Goal: Find contact information: Find contact information

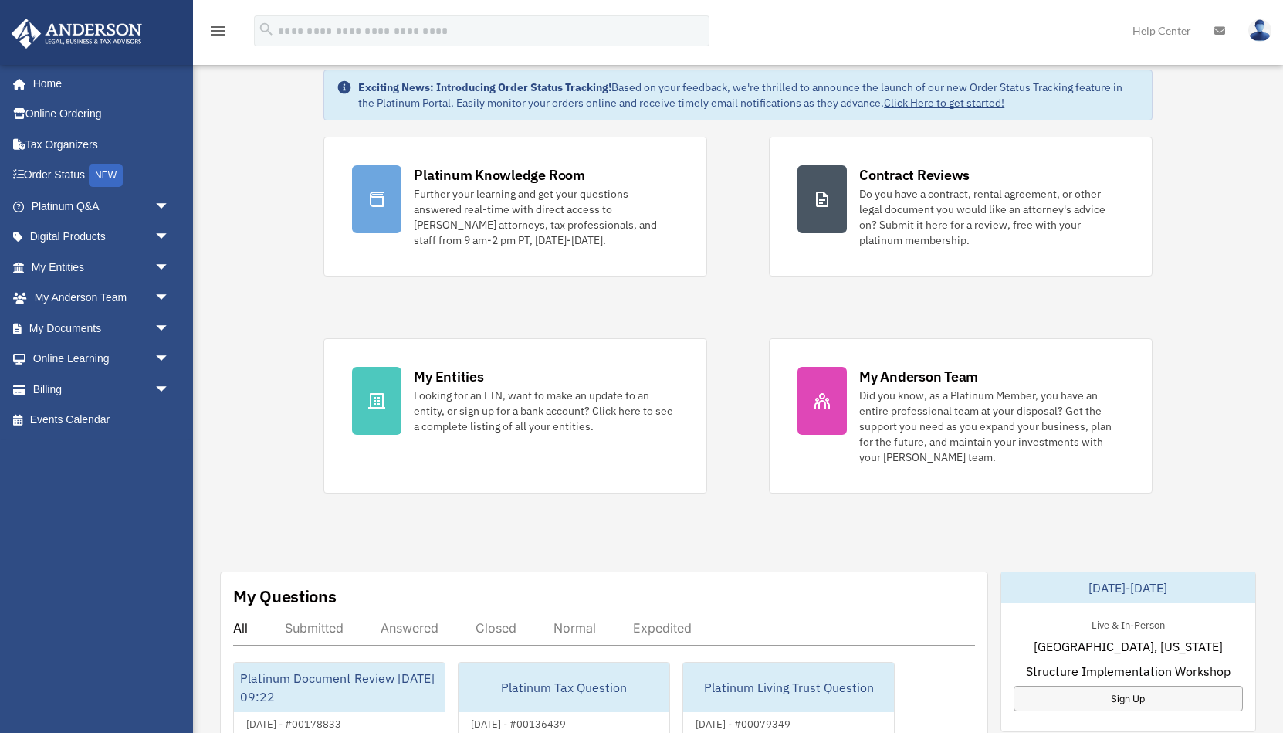
scroll to position [71, 0]
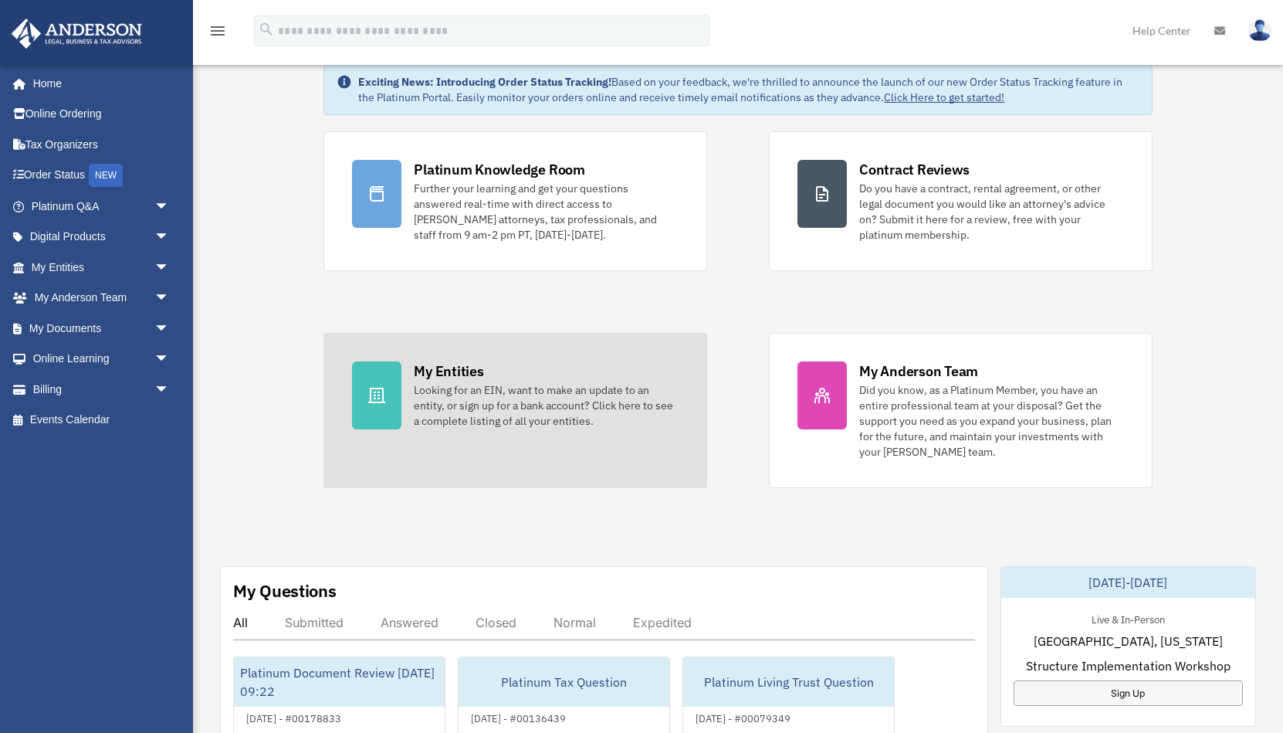
click at [604, 382] on div "Looking for an EIN, want to make an update to an entity, or sign up for a bank …" at bounding box center [546, 405] width 265 height 46
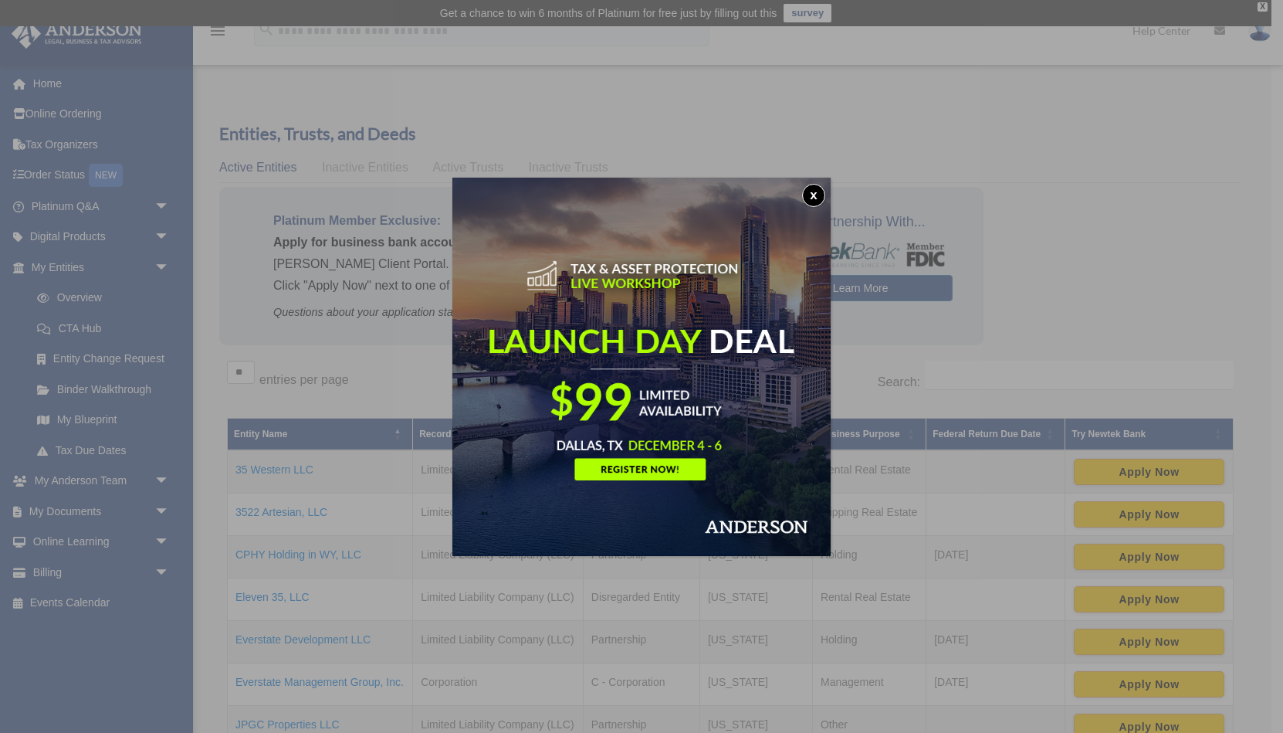
click at [816, 191] on button "x" at bounding box center [813, 195] width 23 height 23
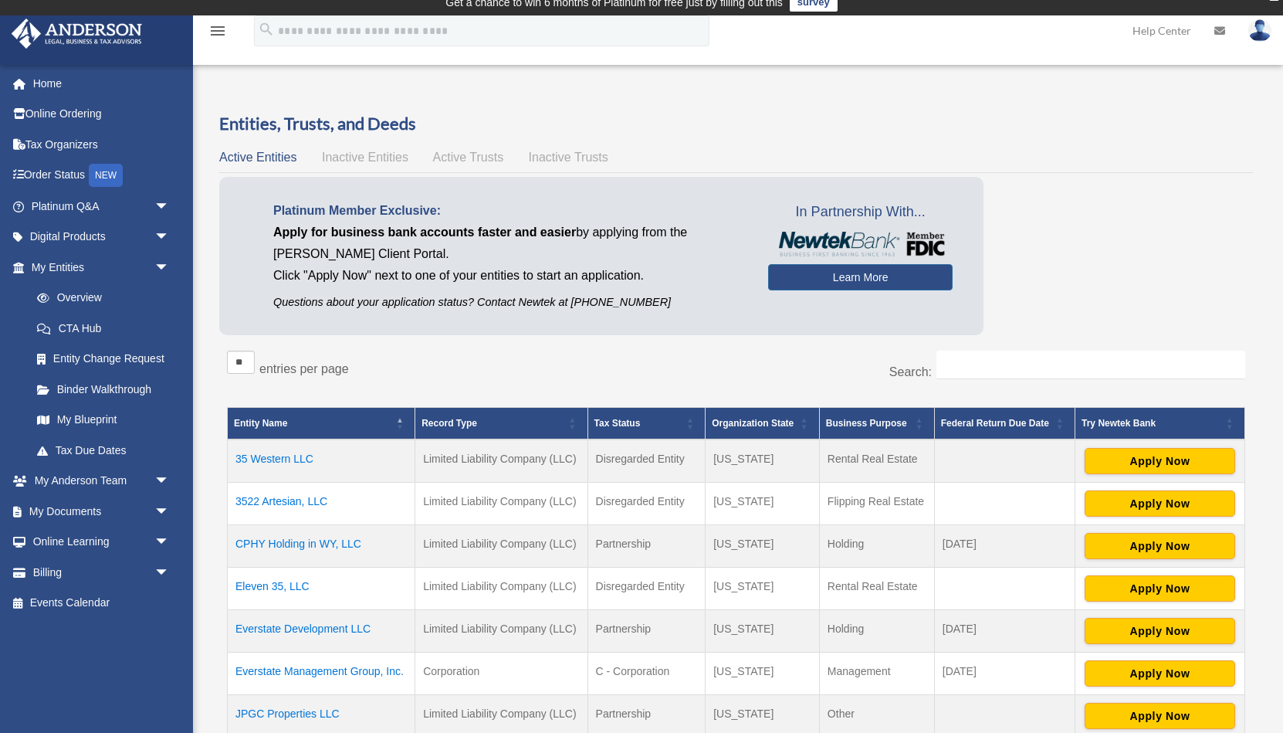
scroll to position [13, 0]
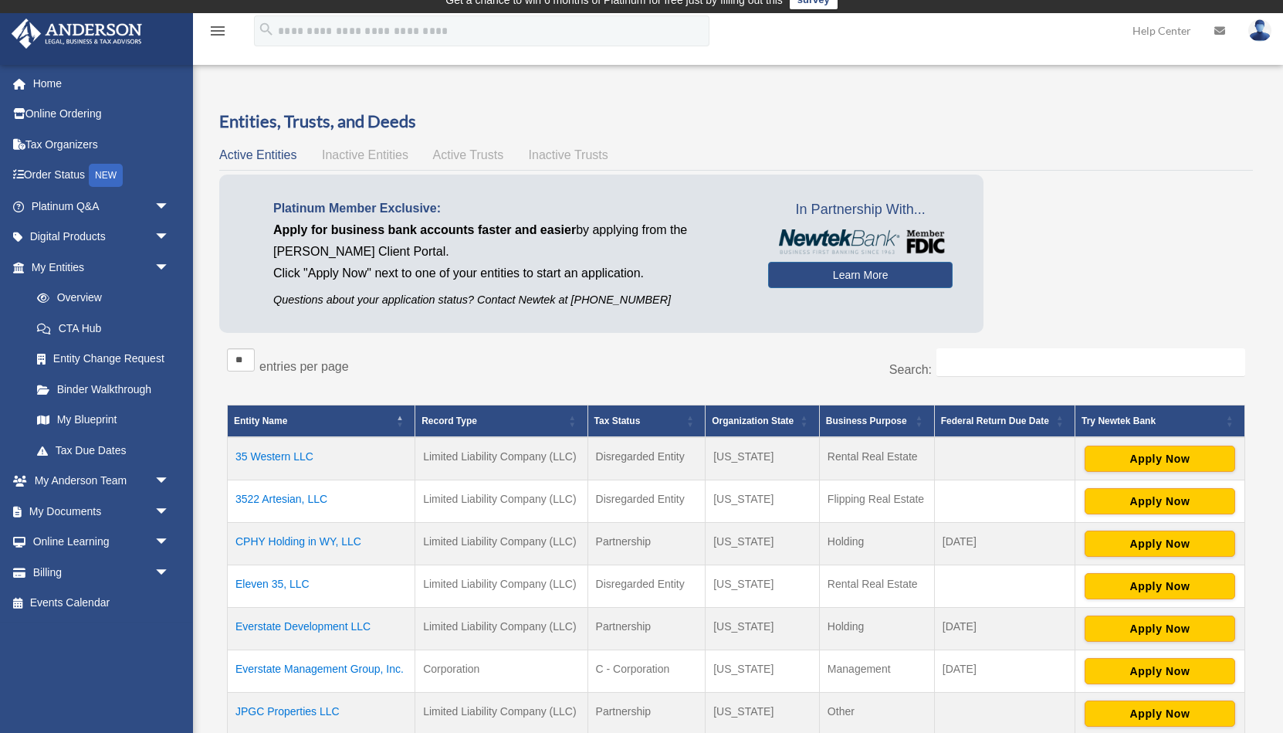
click at [223, 34] on icon "menu" at bounding box center [217, 31] width 19 height 19
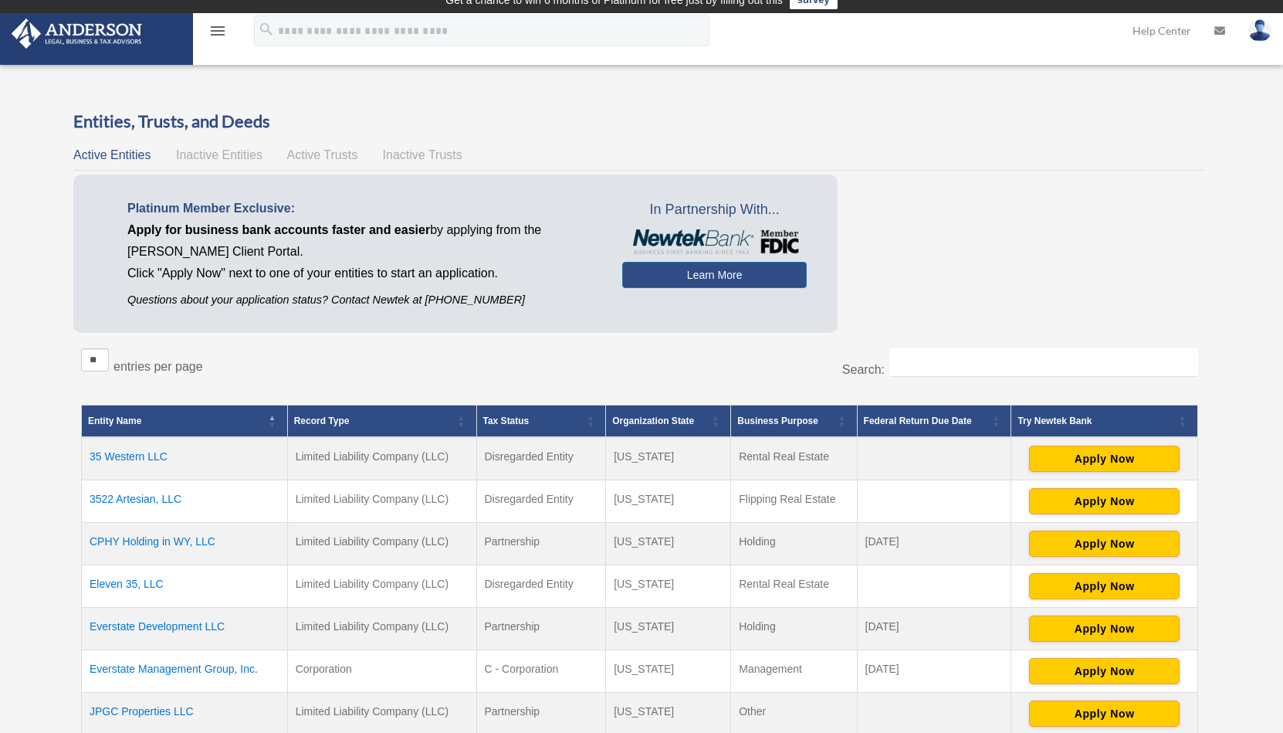
click at [218, 32] on icon "menu" at bounding box center [217, 31] width 19 height 19
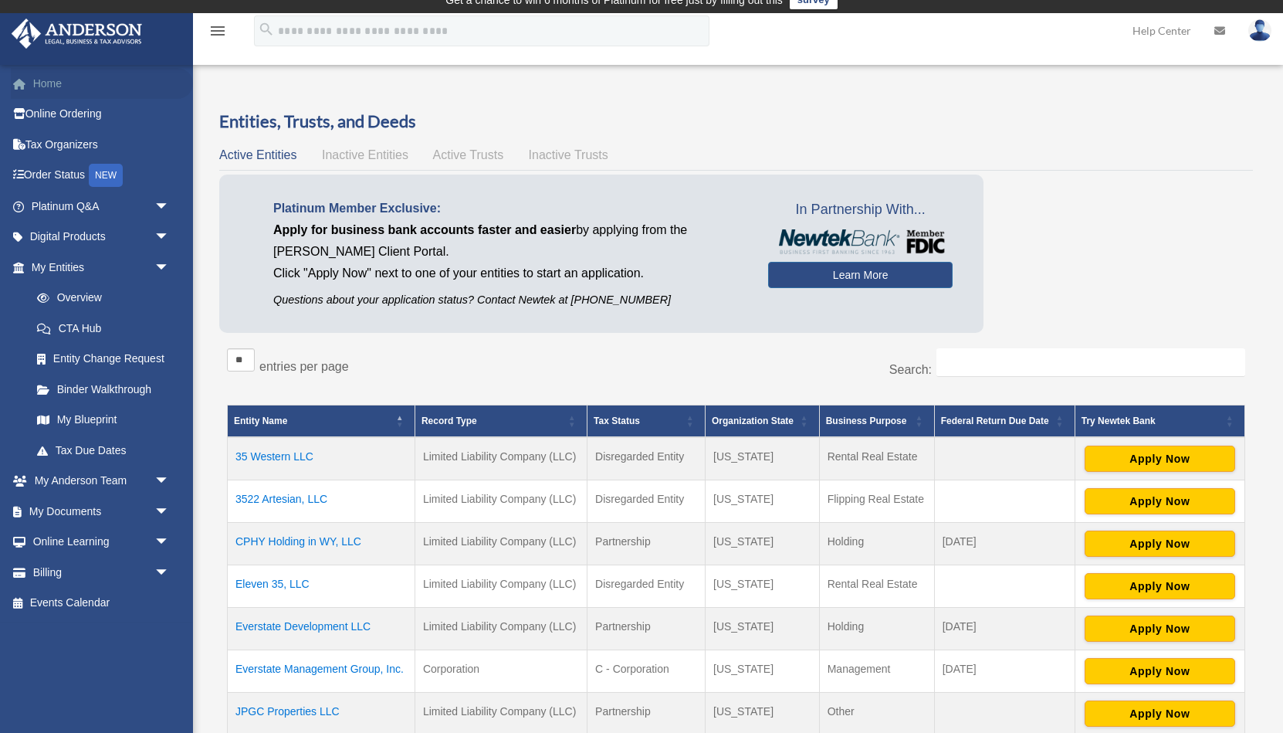
click at [80, 76] on link "Home" at bounding box center [102, 83] width 182 height 31
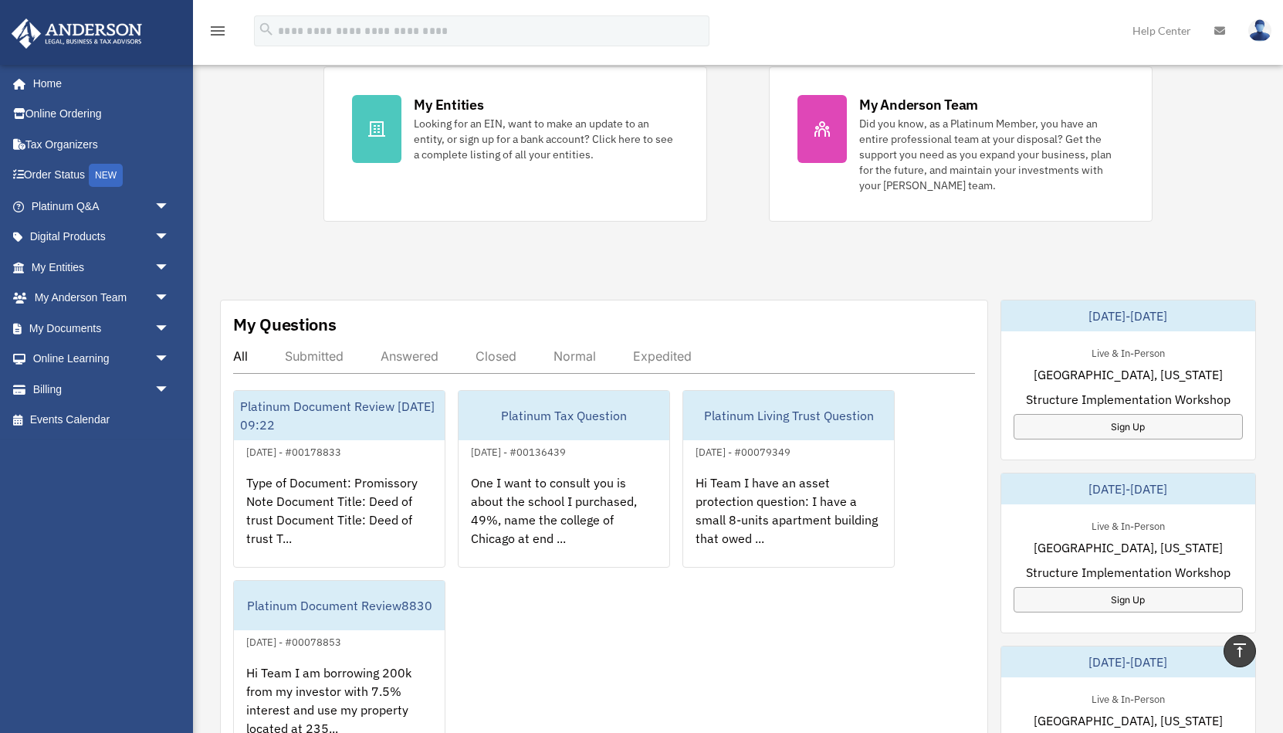
scroll to position [339, 0]
click at [306, 354] on div "Submitted" at bounding box center [314, 354] width 59 height 15
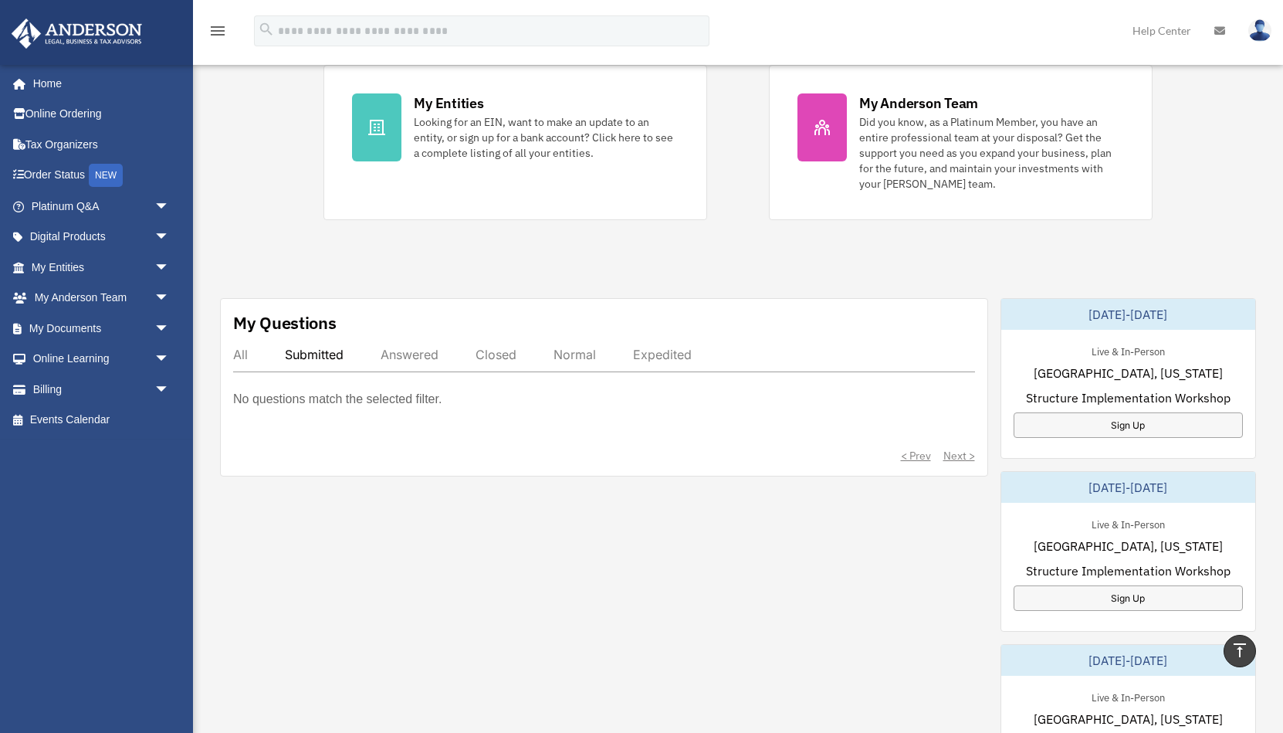
click at [329, 354] on div "Submitted" at bounding box center [314, 354] width 59 height 15
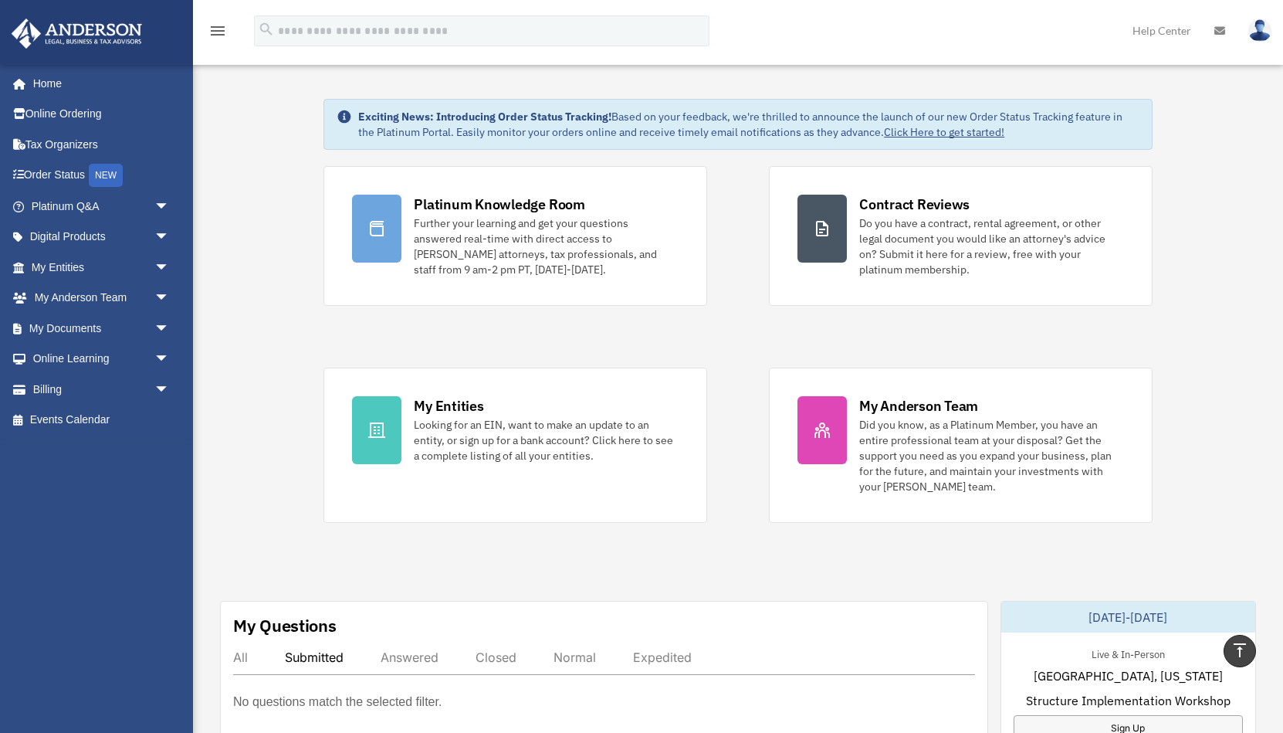
scroll to position [33, 0]
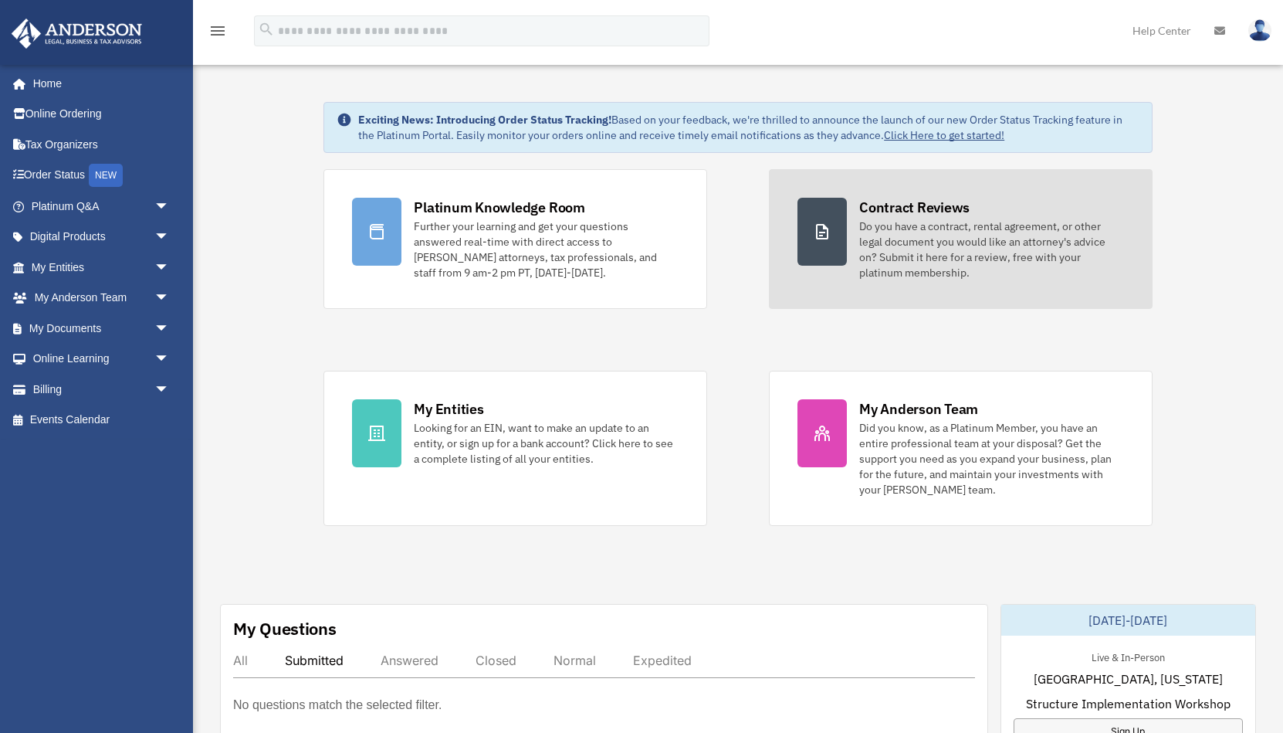
click at [924, 286] on link "Contract Reviews Do you have a contract, rental agreement, or other legal docum…" at bounding box center [961, 239] width 384 height 140
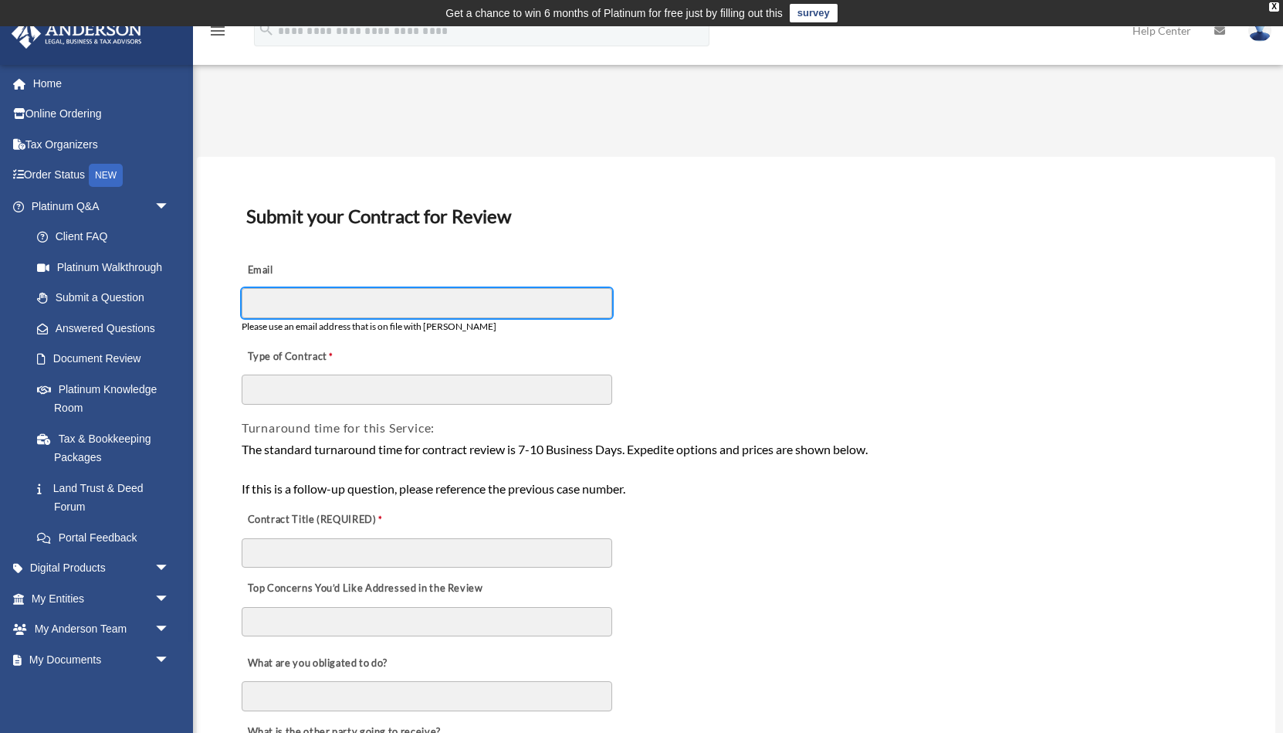
click at [481, 294] on input "Email" at bounding box center [427, 302] width 371 height 29
type input "**********"
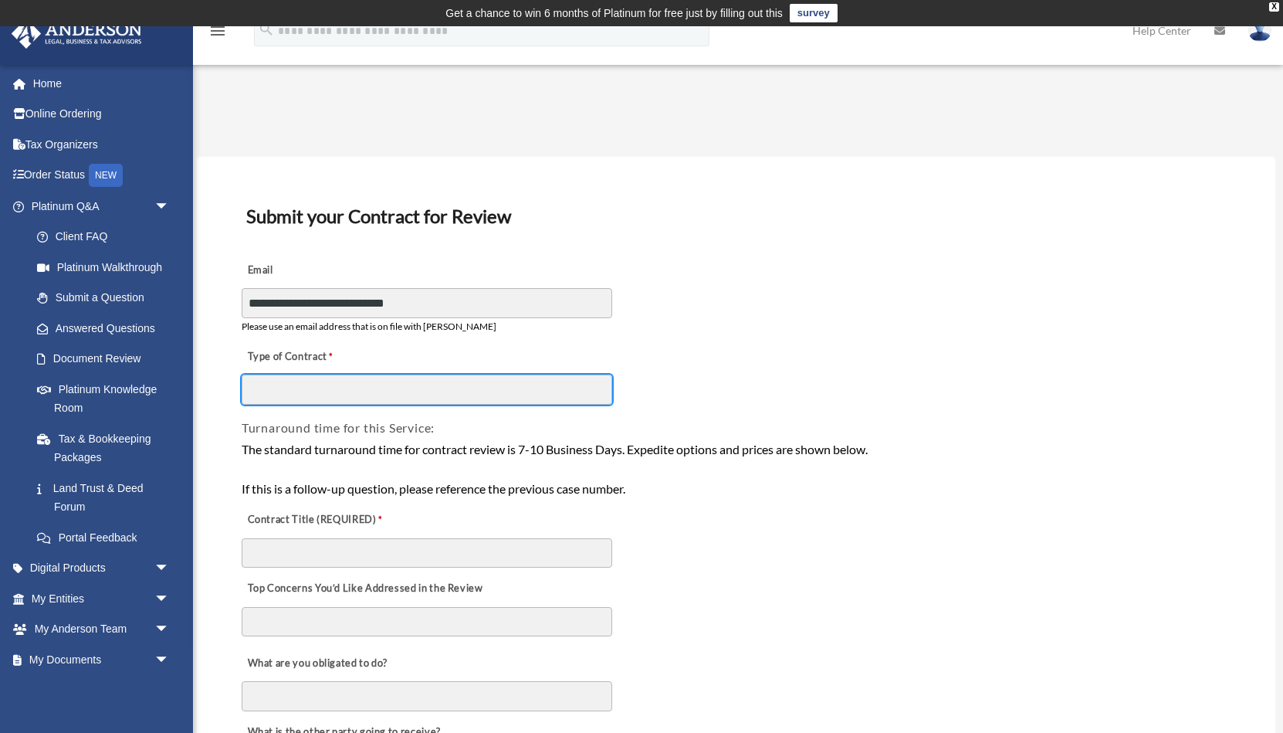
click at [428, 394] on input "Type of Contract" at bounding box center [427, 388] width 371 height 29
type input "**********"
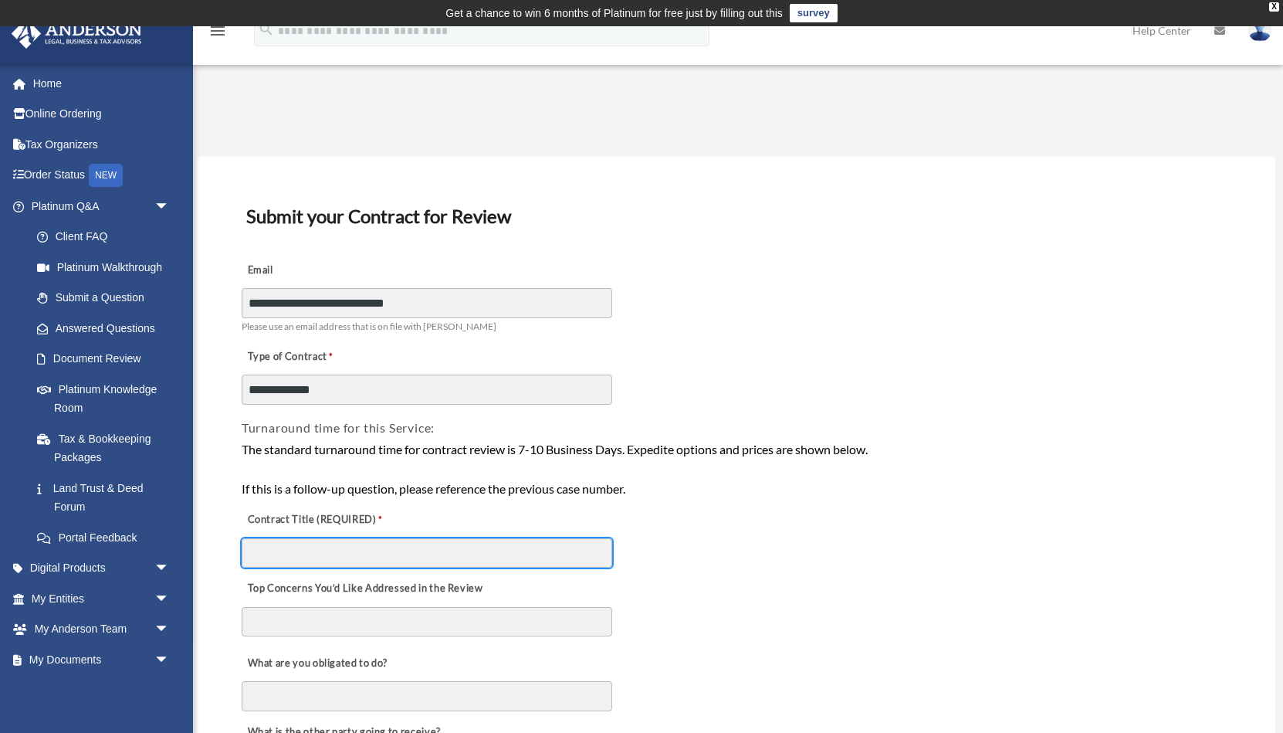
click at [391, 551] on input "Contract Title (REQUIRED)" at bounding box center [427, 552] width 371 height 29
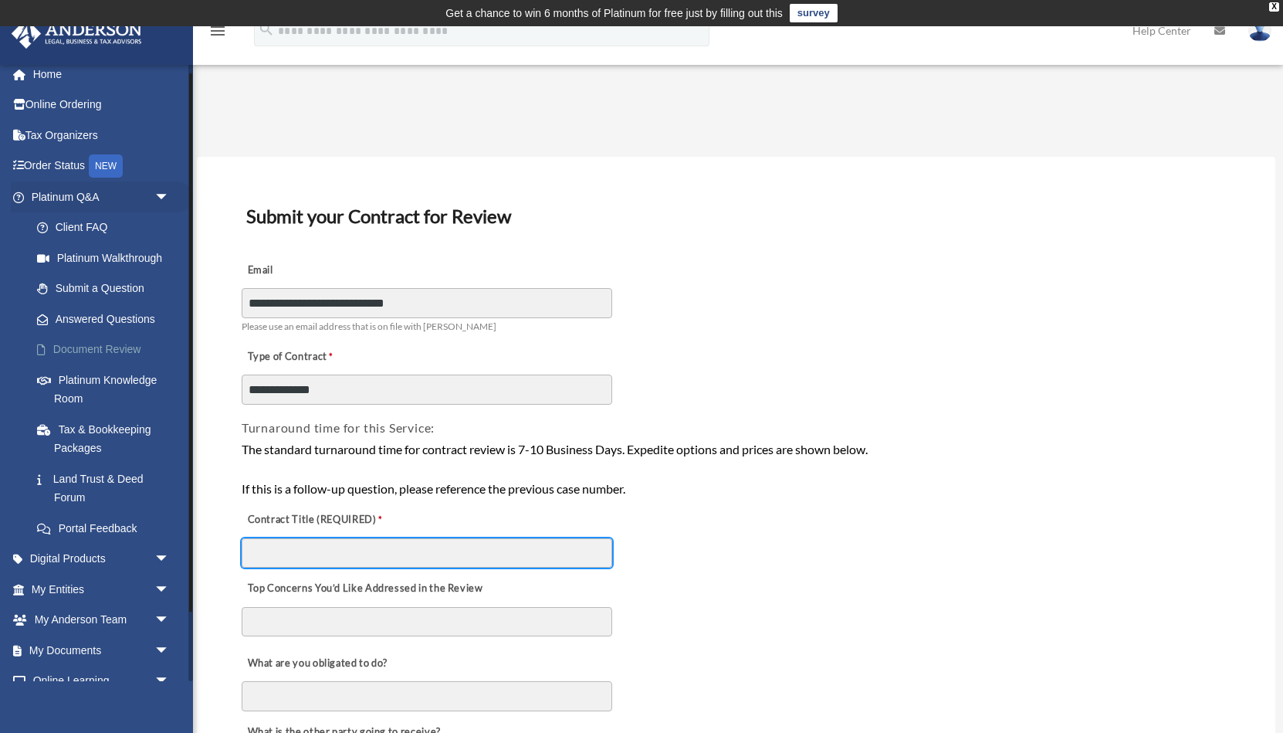
scroll to position [10, 0]
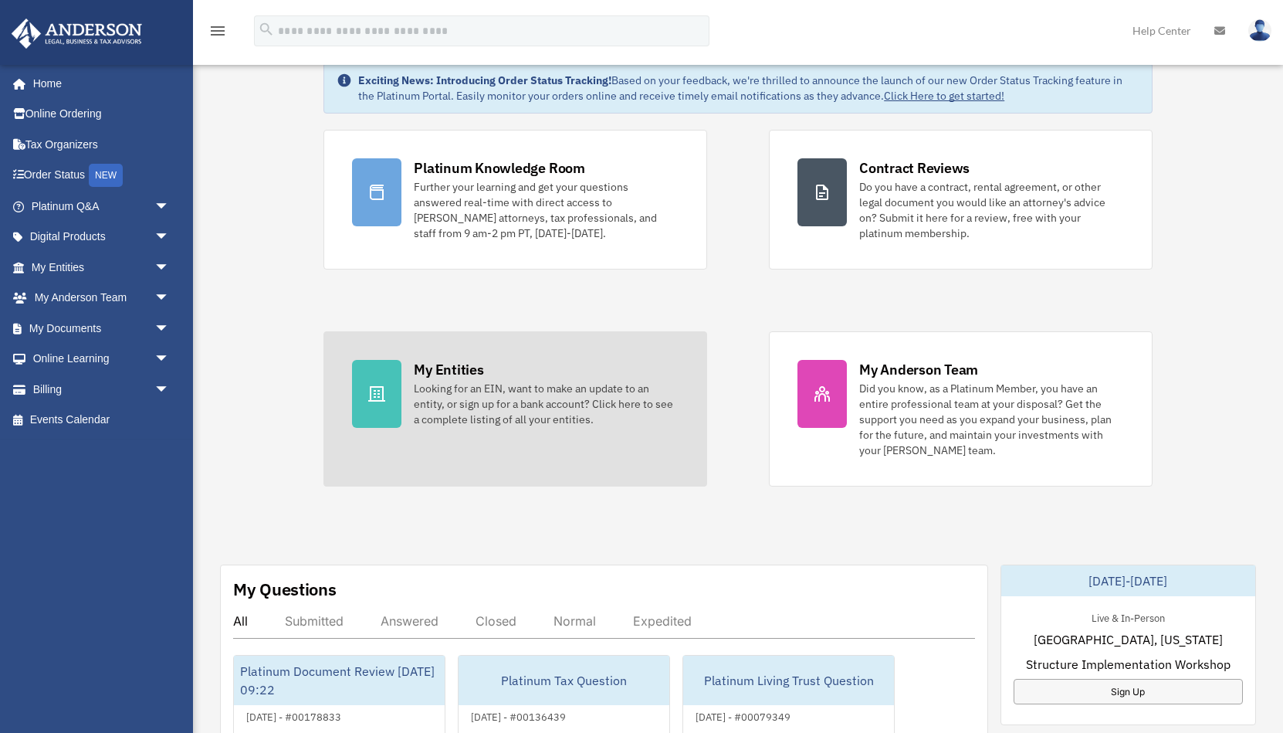
scroll to position [73, 0]
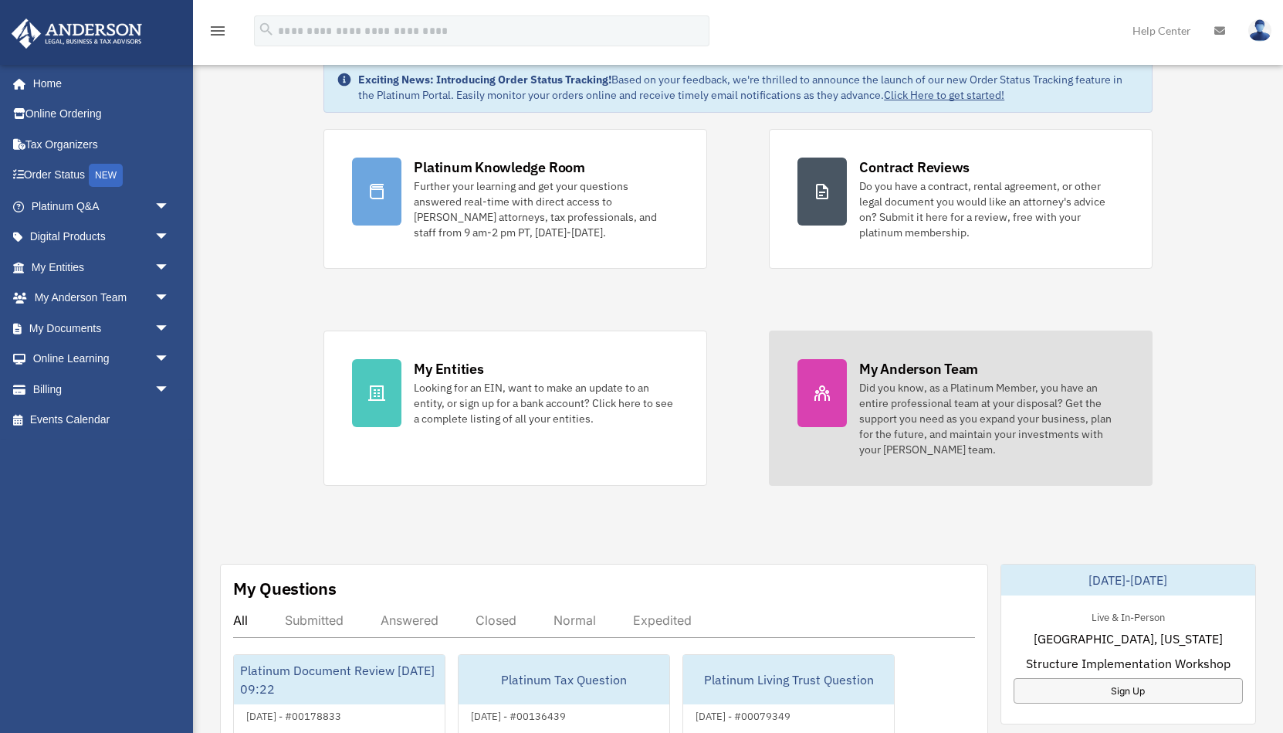
click at [899, 450] on div "Did you know, as a Platinum Member, you have an entire professional team at you…" at bounding box center [991, 418] width 265 height 77
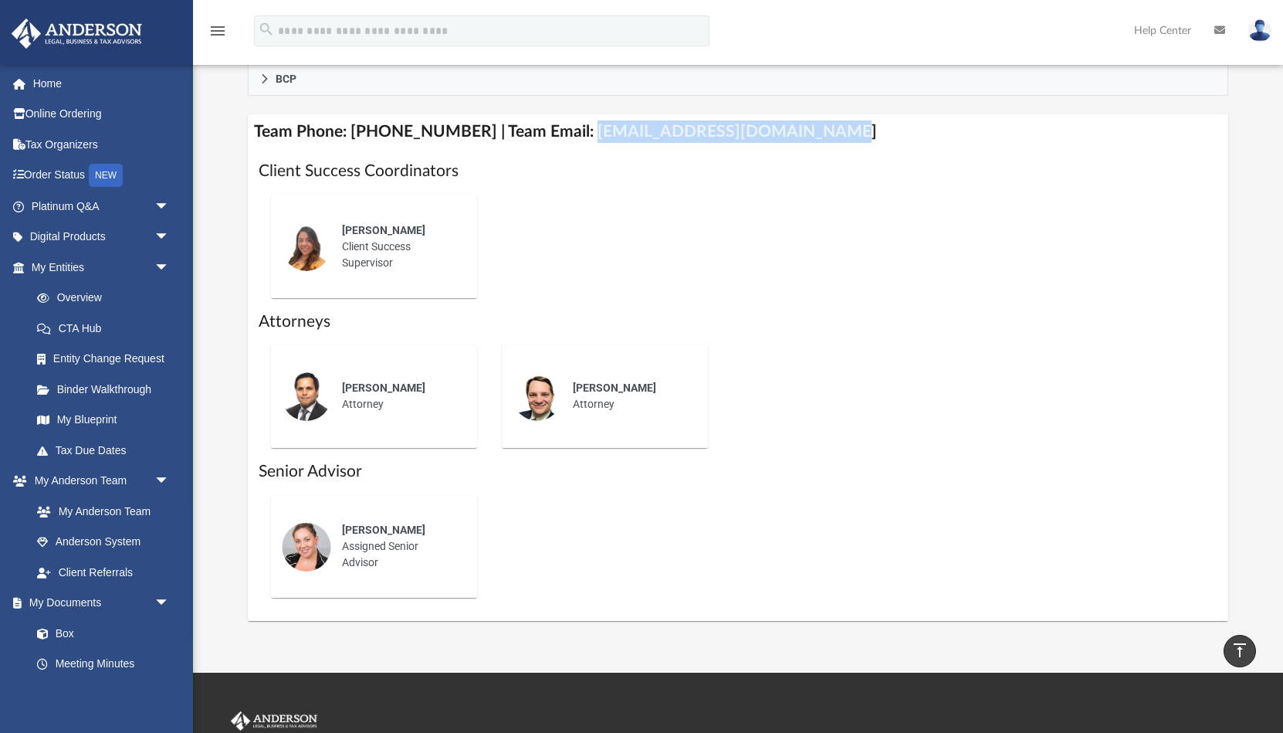
drag, startPoint x: 811, startPoint y: 136, endPoint x: 564, endPoint y: 131, distance: 247.1
click at [564, 131] on h4 "Team Phone: [PHONE_NUMBER] | Team Email: [EMAIL_ADDRESS][DOMAIN_NAME]" at bounding box center [738, 131] width 981 height 35
click at [614, 220] on div "[PERSON_NAME] Client Success Supervisor" at bounding box center [739, 246] width 960 height 127
click at [384, 260] on div "[PERSON_NAME] Client Success Supervisor" at bounding box center [398, 247] width 135 height 70
click at [378, 212] on div "[PERSON_NAME] Client Success Supervisor" at bounding box center [398, 247] width 135 height 70
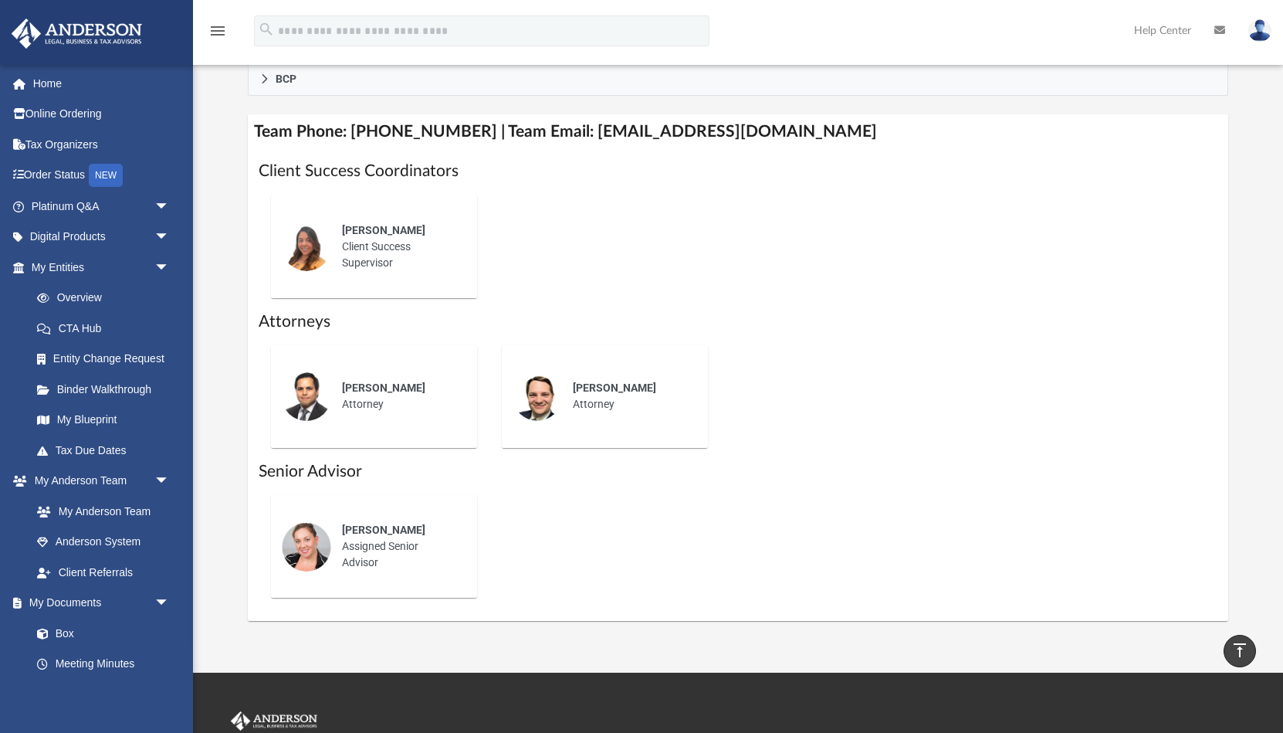
click at [360, 233] on span "[PERSON_NAME]" at bounding box center [383, 230] width 83 height 12
click at [380, 246] on div "[PERSON_NAME] Client Success Supervisor" at bounding box center [398, 247] width 135 height 70
click at [306, 239] on img at bounding box center [306, 246] width 49 height 49
click at [333, 339] on div "[PERSON_NAME] Attorney" at bounding box center [374, 396] width 231 height 127
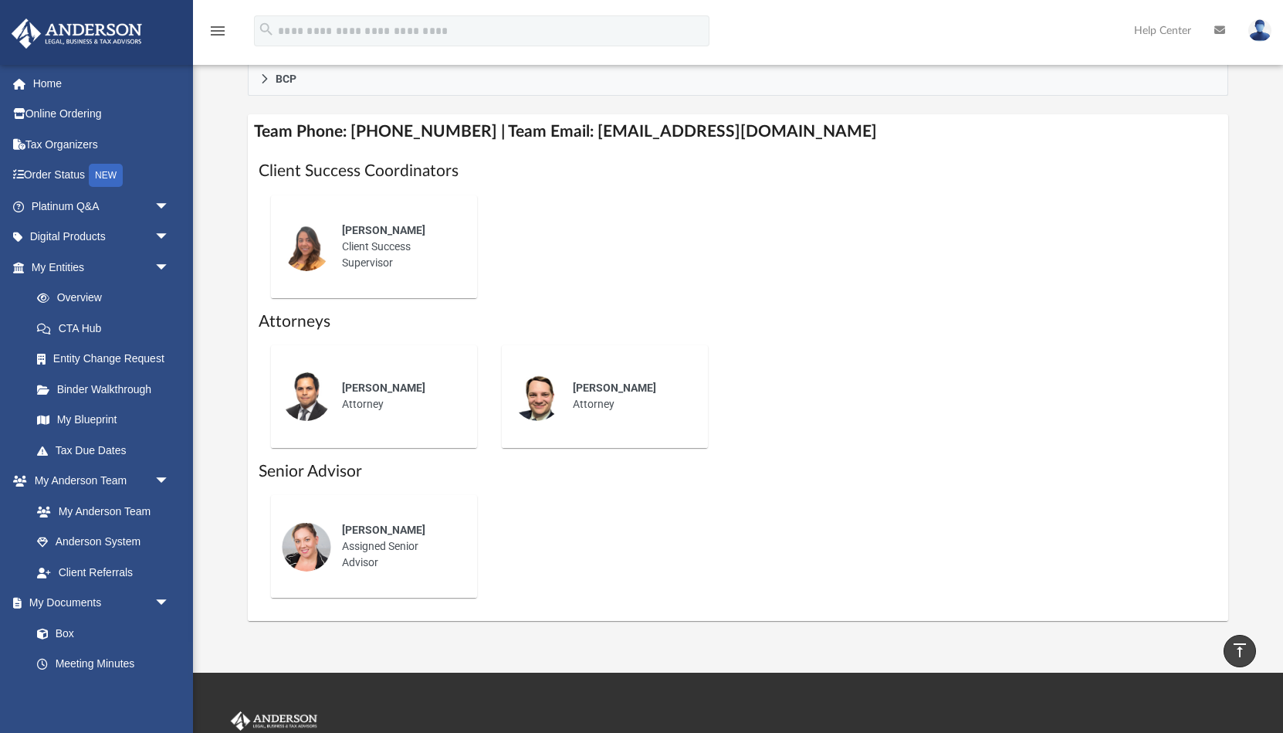
click at [348, 393] on div "[PERSON_NAME] Attorney" at bounding box center [398, 396] width 135 height 54
click at [374, 516] on div "[PERSON_NAME] Assigned Senior Advisor" at bounding box center [398, 546] width 135 height 70
click at [387, 560] on div "[PERSON_NAME] Assigned Senior Advisor" at bounding box center [398, 546] width 135 height 70
click at [583, 391] on span "[PERSON_NAME]" at bounding box center [614, 387] width 83 height 12
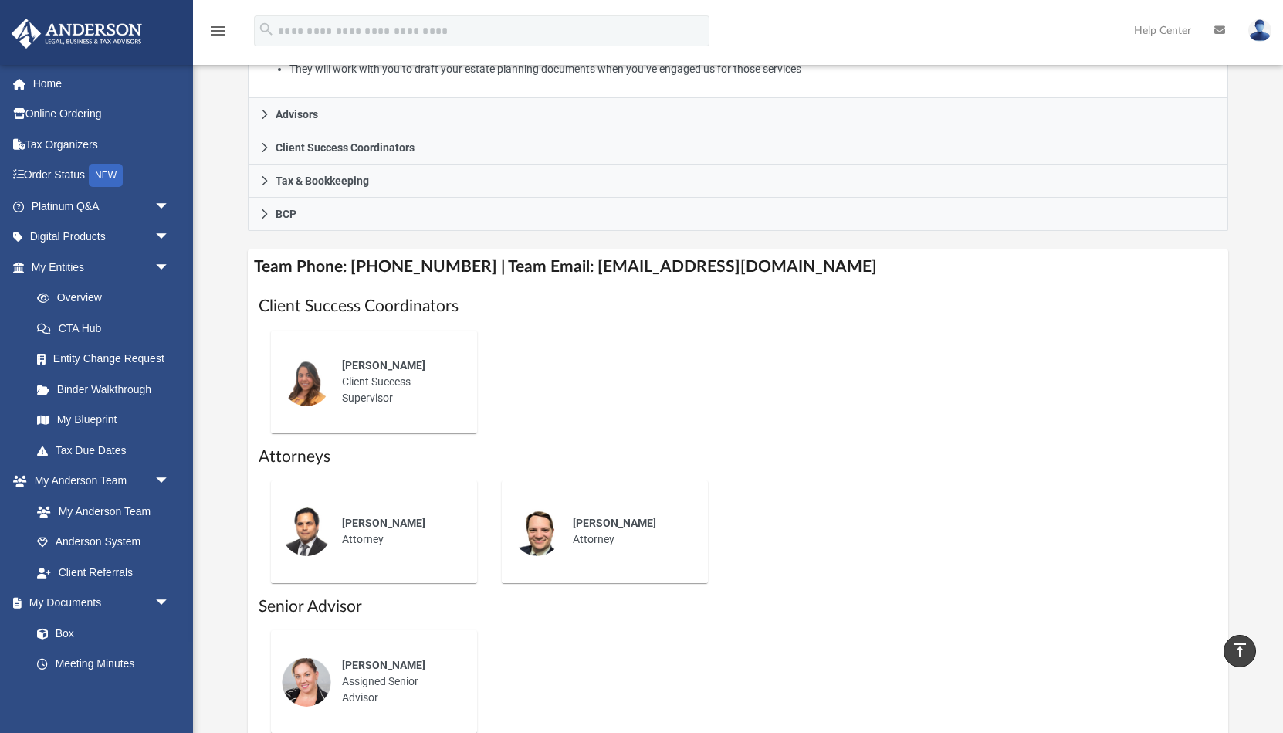
scroll to position [431, 0]
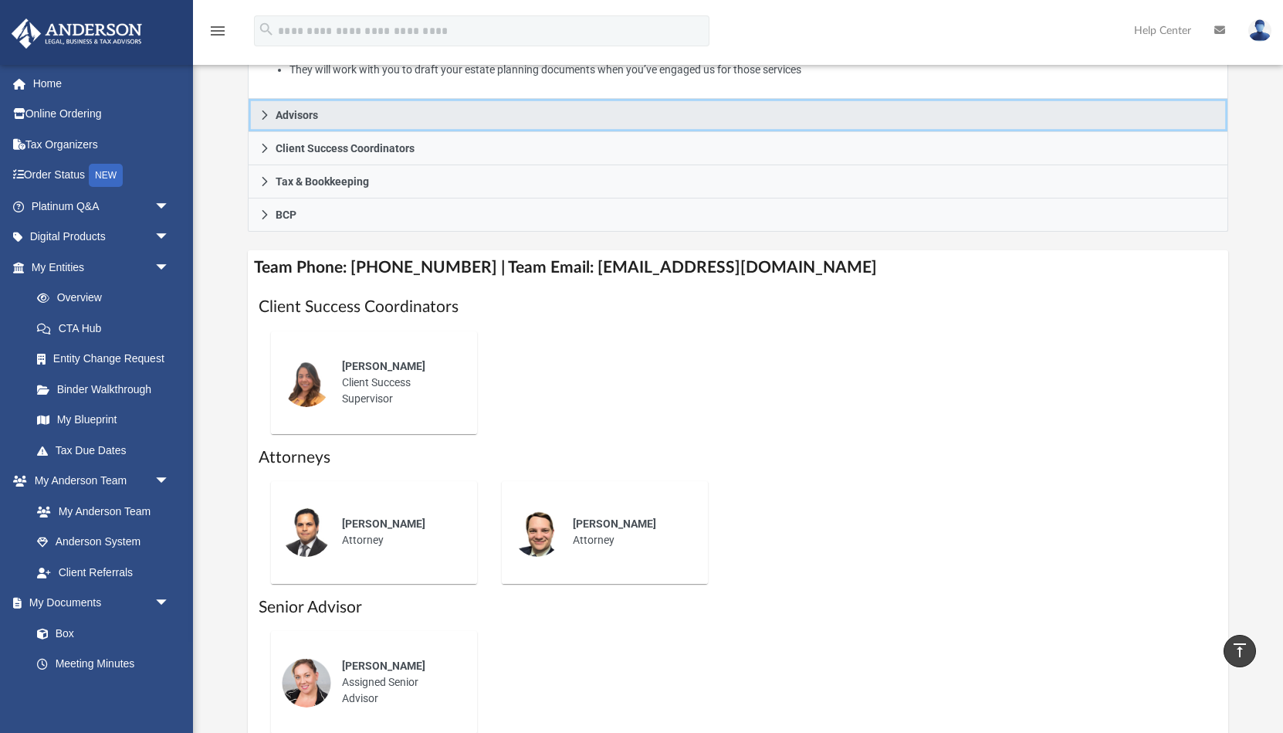
click at [312, 120] on link "Advisors" at bounding box center [738, 115] width 981 height 33
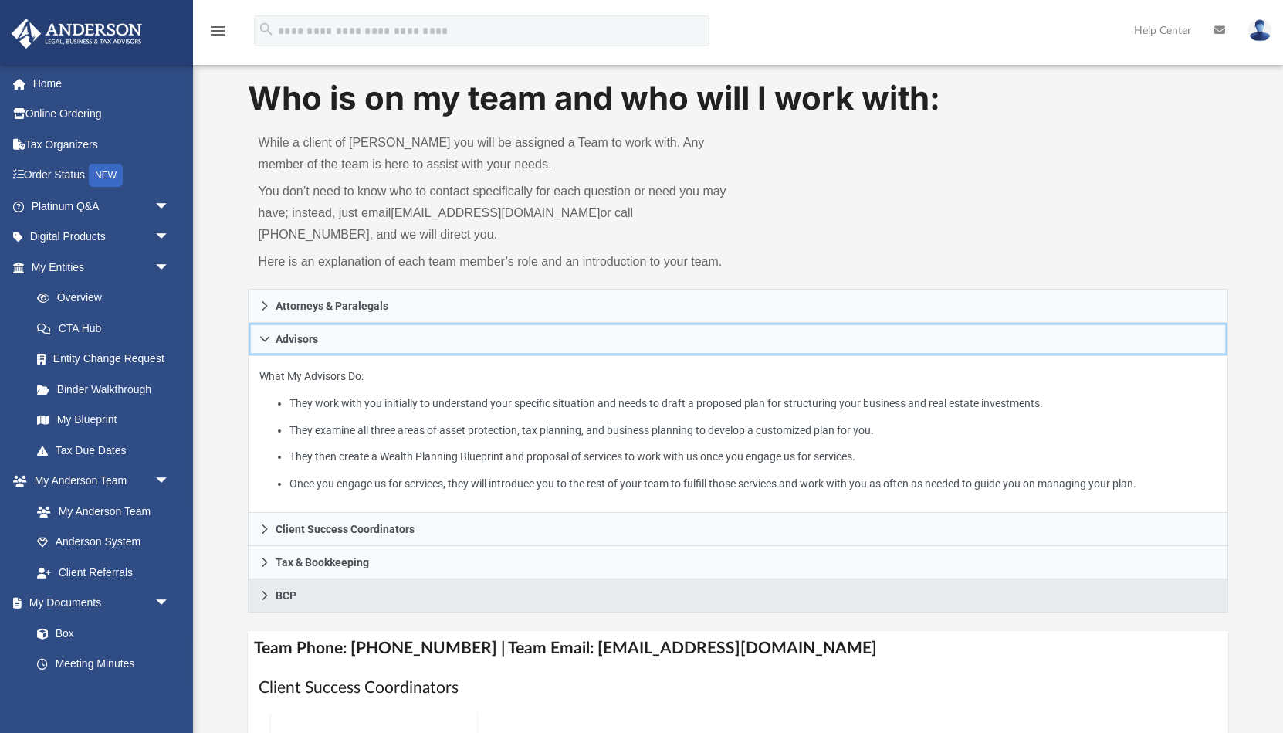
scroll to position [0, 0]
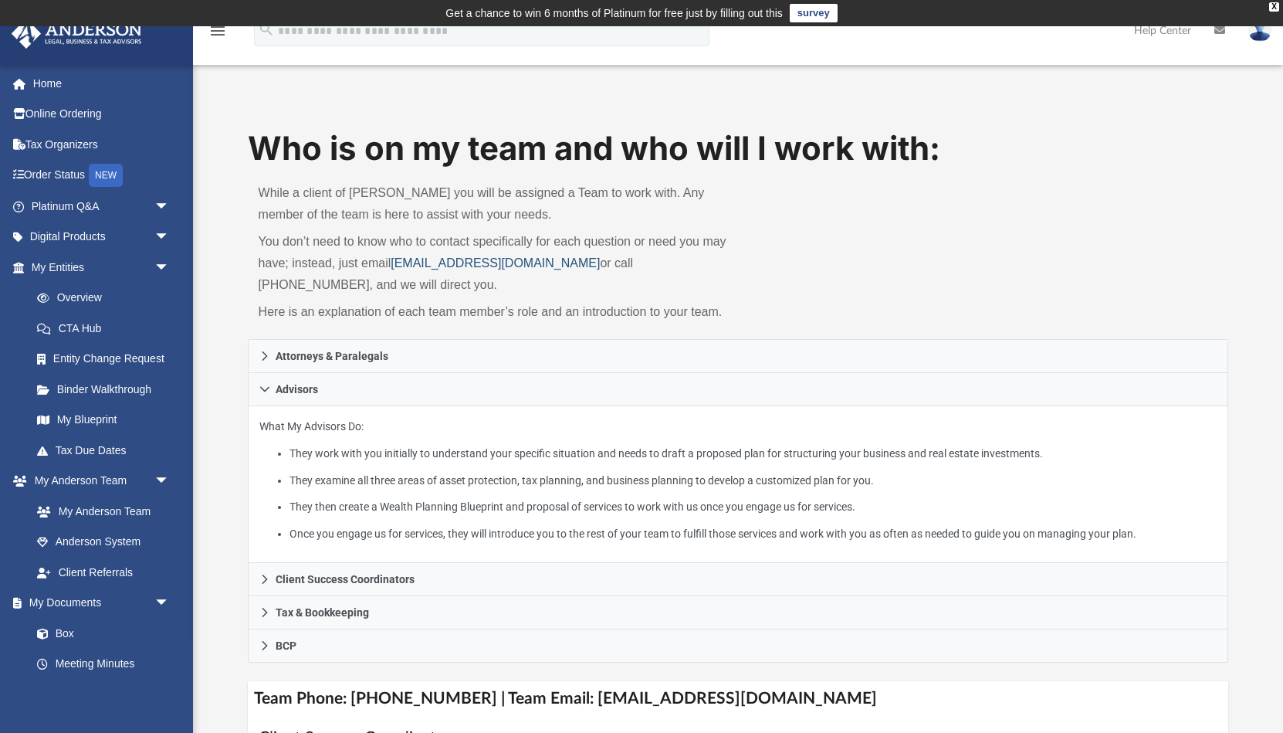
click at [568, 264] on link "[EMAIL_ADDRESS][DOMAIN_NAME]" at bounding box center [495, 262] width 209 height 13
click at [442, 306] on p "Here is an explanation of each team member’s role and an introduction to your t…" at bounding box center [493, 312] width 469 height 22
copy p "[EMAIL_ADDRESS][DOMAIN_NAME]"
drag, startPoint x: 392, startPoint y: 262, endPoint x: 575, endPoint y: 259, distance: 183.0
click at [575, 259] on p "You don’t need to know who to contact specifically for each question or need yo…" at bounding box center [493, 263] width 469 height 65
